Goal: Find contact information: Find contact information

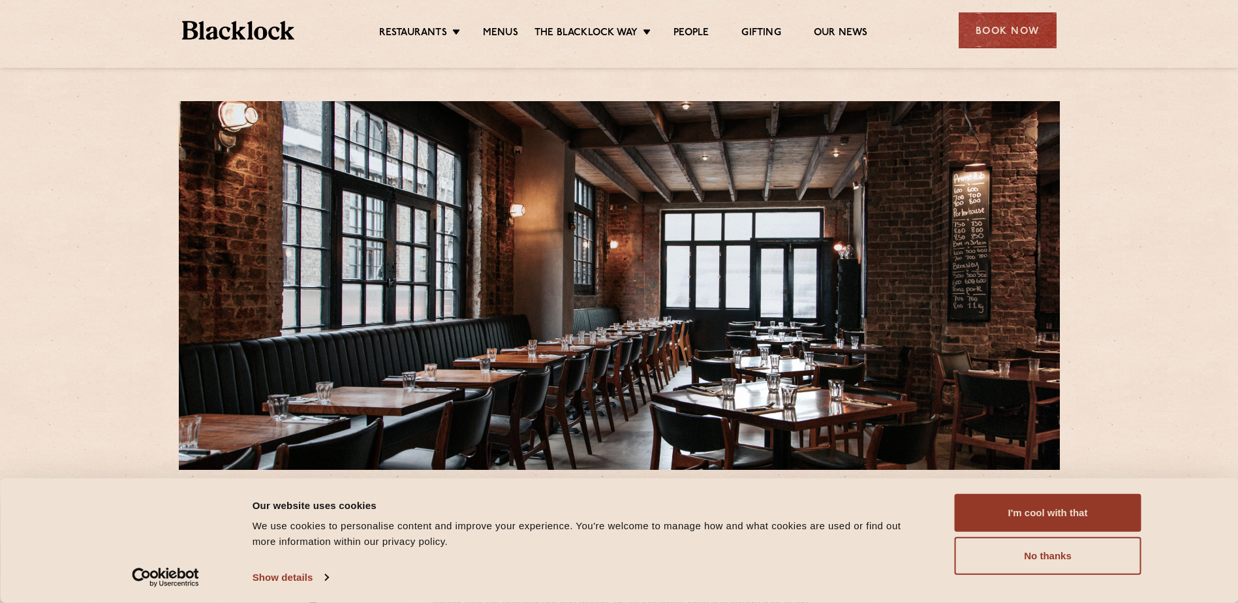
drag, startPoint x: 1072, startPoint y: 558, endPoint x: 1167, endPoint y: 299, distance: 276.0
click at [1082, 512] on button "I'm cool with that" at bounding box center [1048, 513] width 187 height 38
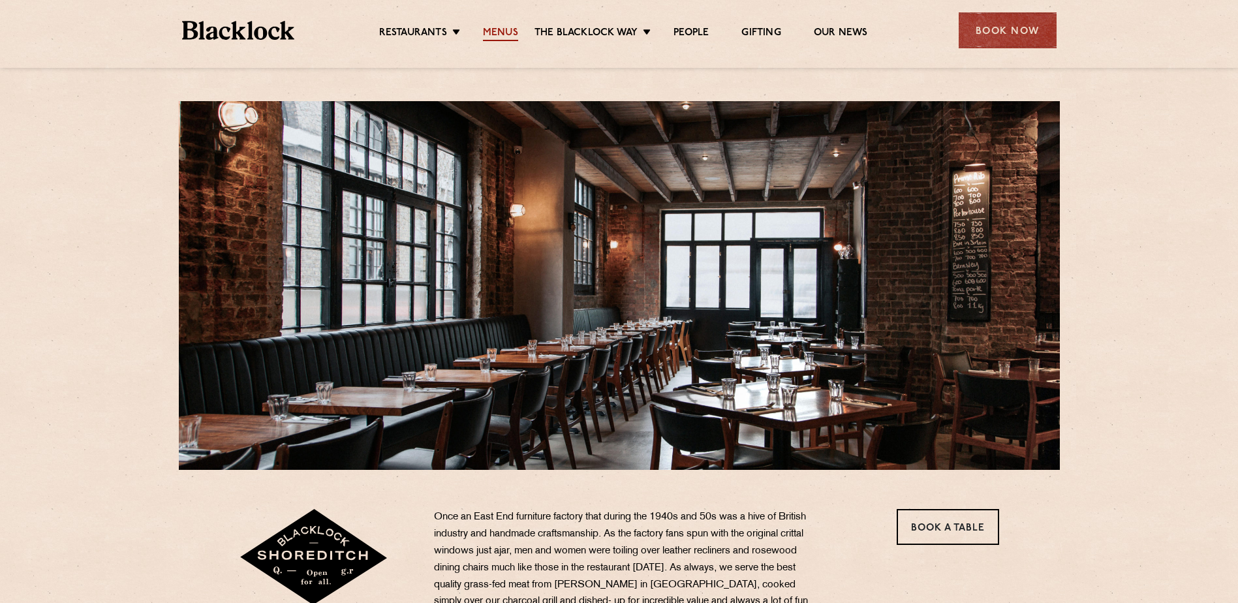
click at [491, 27] on link "Menus" at bounding box center [500, 34] width 35 height 14
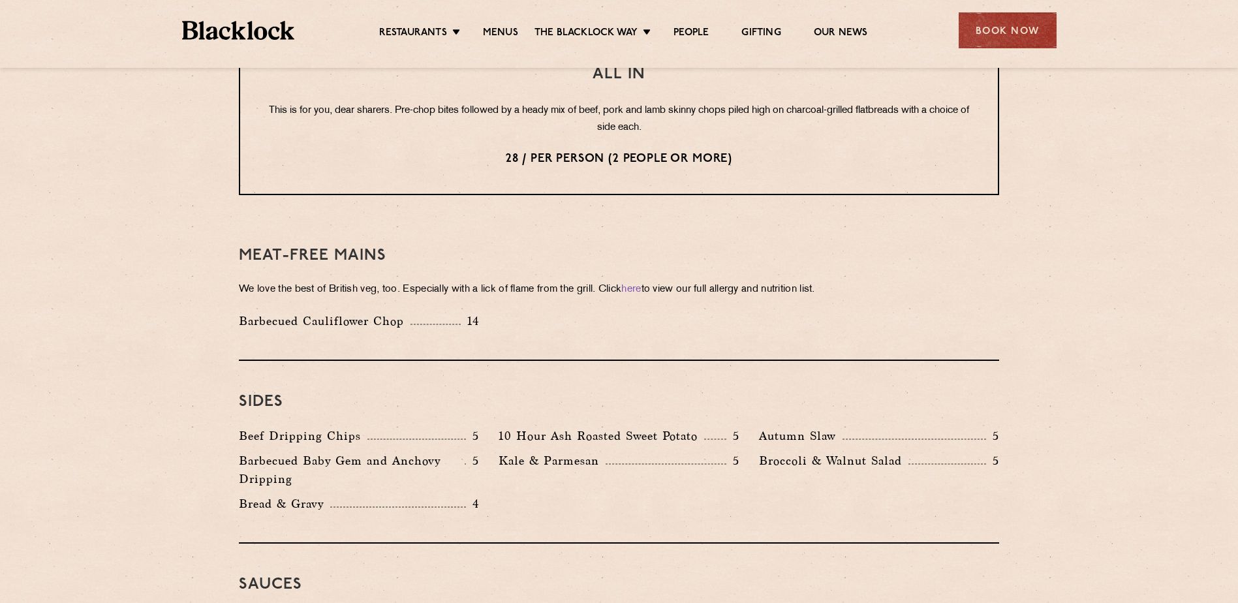
scroll to position [1696, 0]
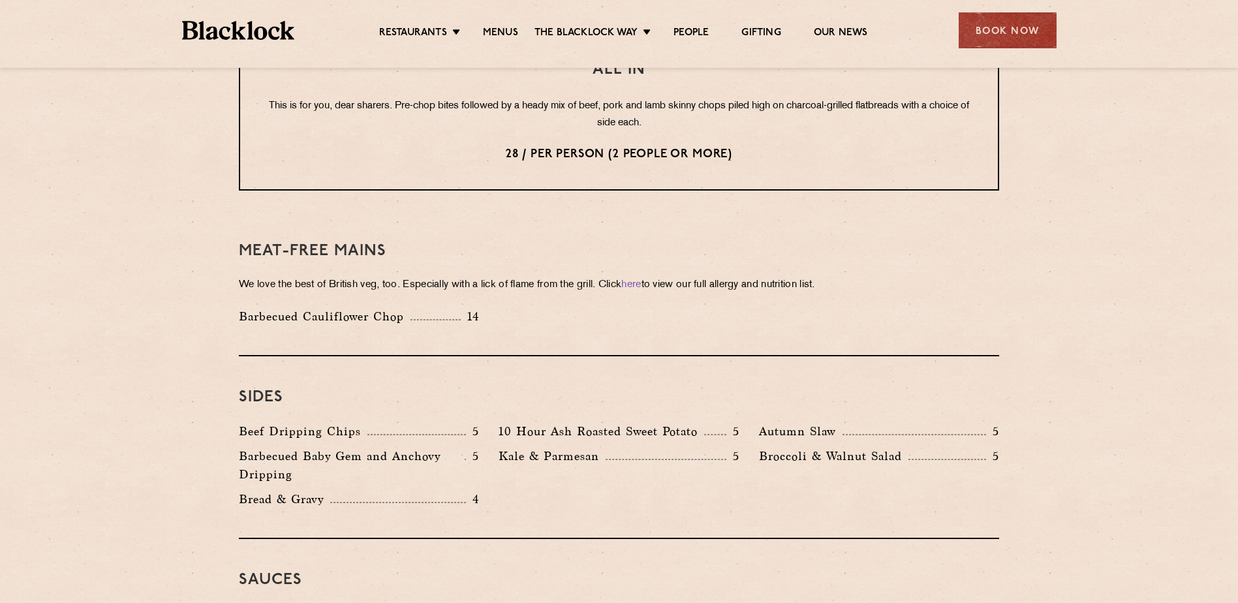
drag, startPoint x: 1159, startPoint y: 411, endPoint x: 1092, endPoint y: 25, distance: 391.5
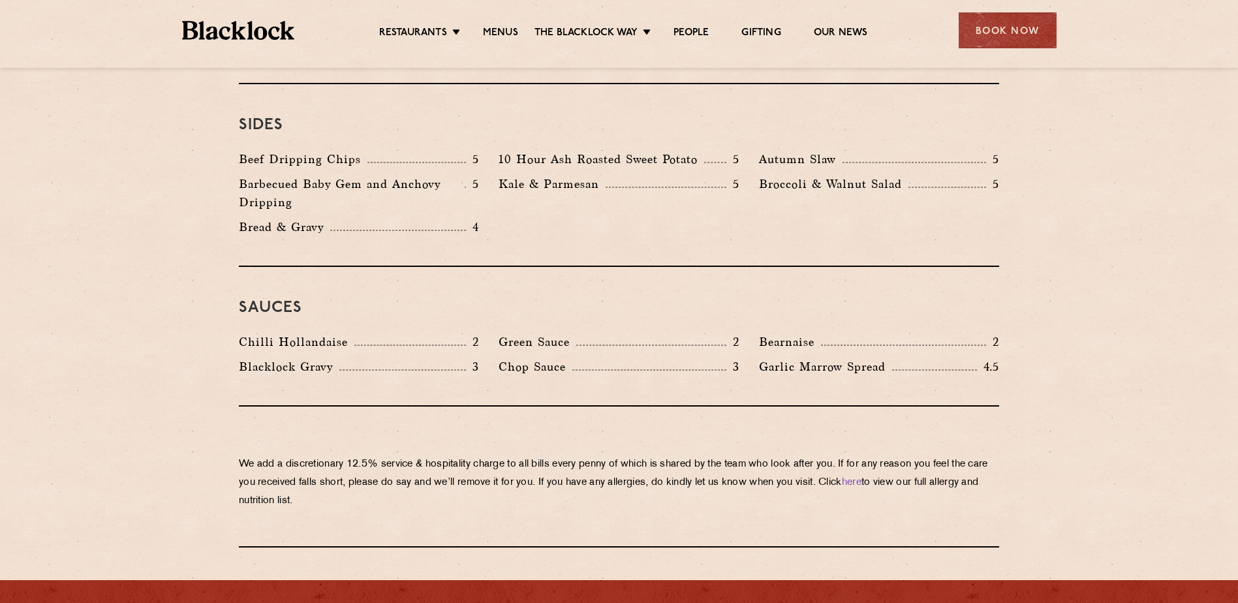
scroll to position [2210, 0]
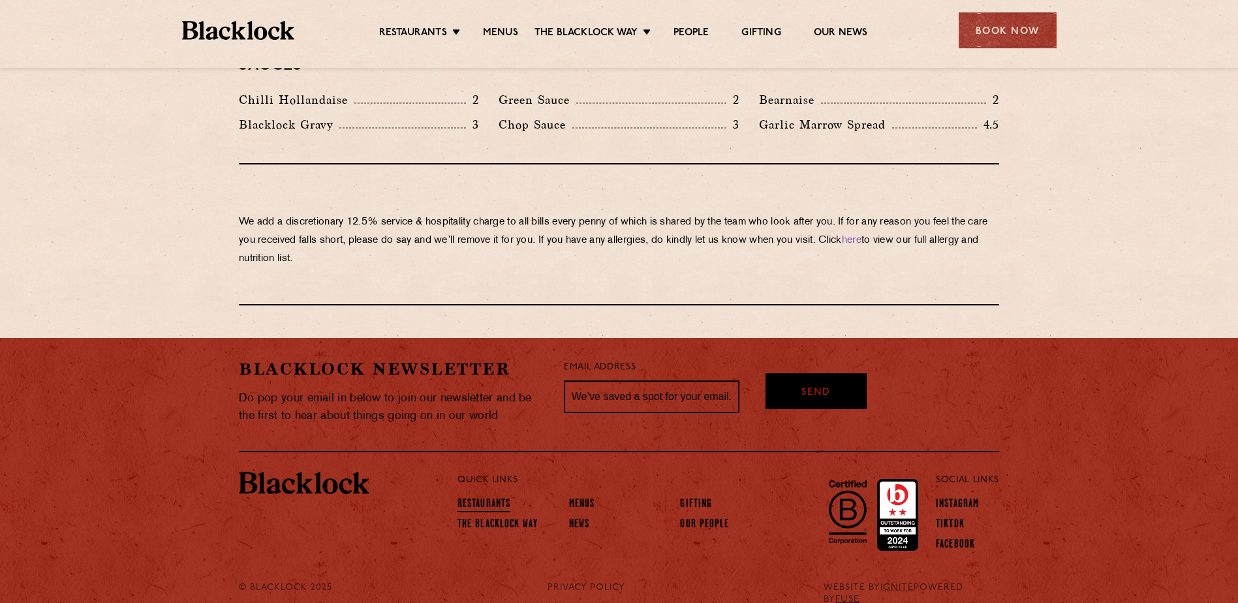
click at [480, 498] on link "Restaurants" at bounding box center [483, 505] width 53 height 14
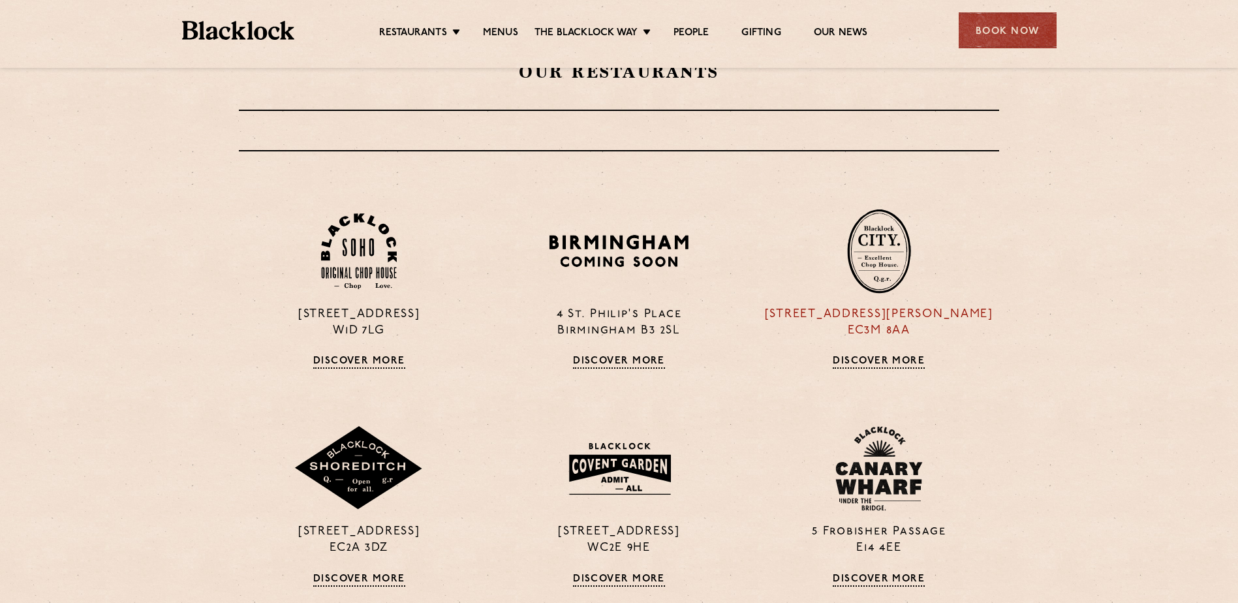
scroll to position [457, 0]
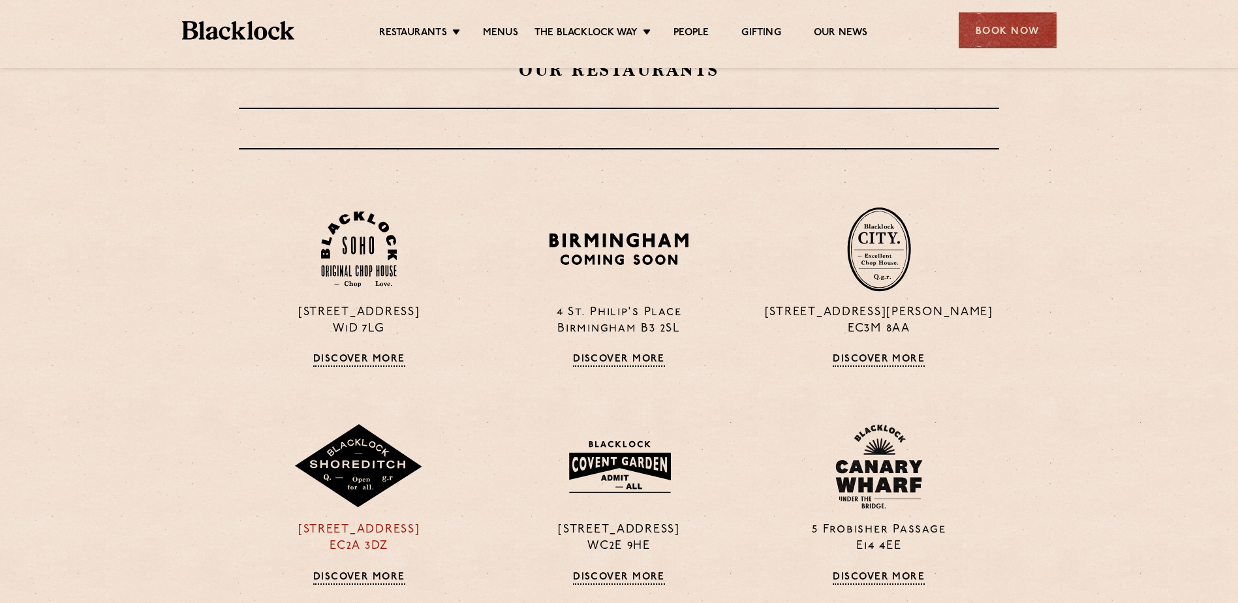
drag, startPoint x: 440, startPoint y: 527, endPoint x: 283, endPoint y: 528, distance: 157.9
click at [283, 528] on p "28-30 Rivington Street EC2A 3DZ" at bounding box center [359, 538] width 240 height 33
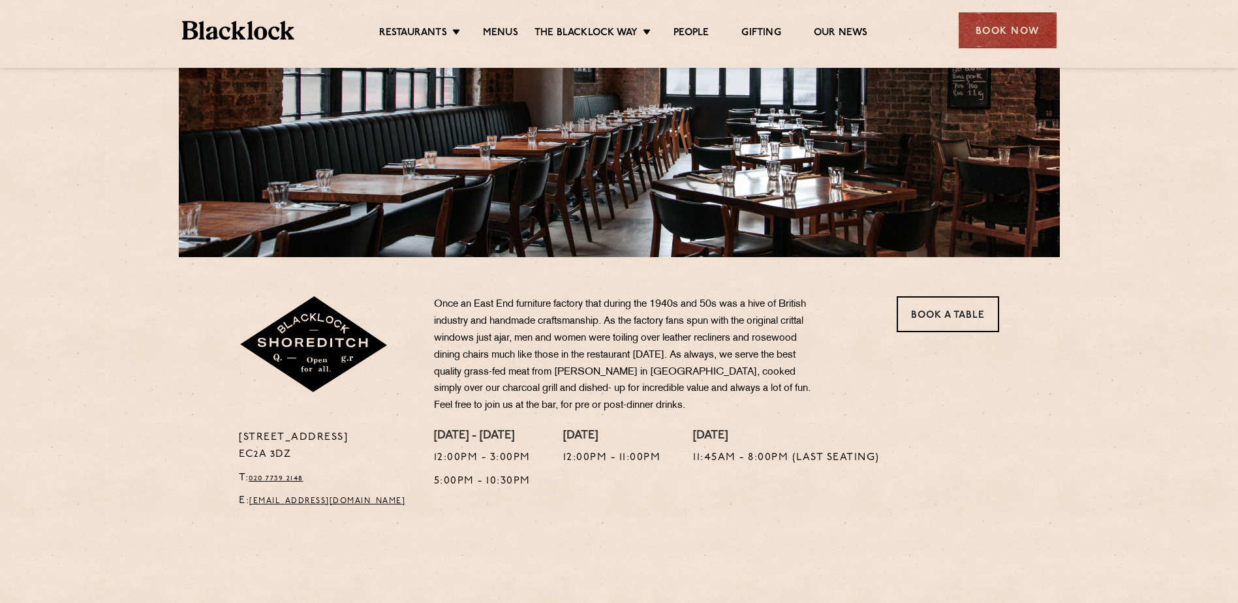
scroll to position [261, 0]
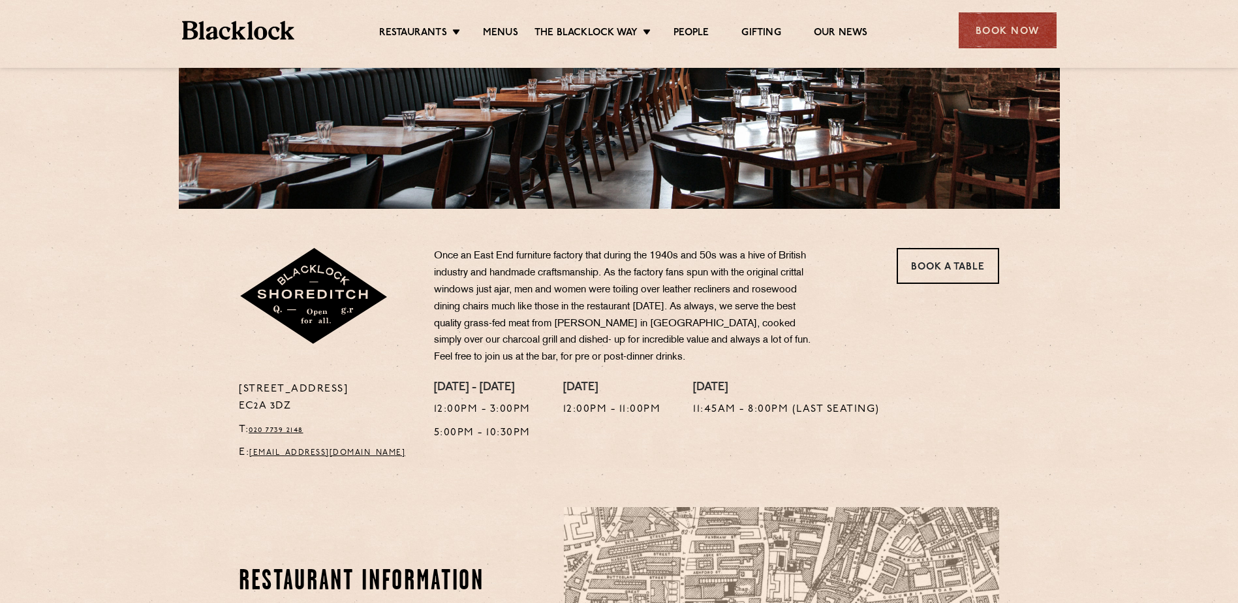
drag, startPoint x: 303, startPoint y: 403, endPoint x: 234, endPoint y: 388, distance: 70.0
click at [234, 388] on div "[STREET_ADDRESS] T: 020 7739 2148 E: [EMAIL_ADDRESS][DOMAIN_NAME]" at bounding box center [326, 424] width 195 height 87
copy p "[STREET_ADDRESS]"
